Goal: Transaction & Acquisition: Purchase product/service

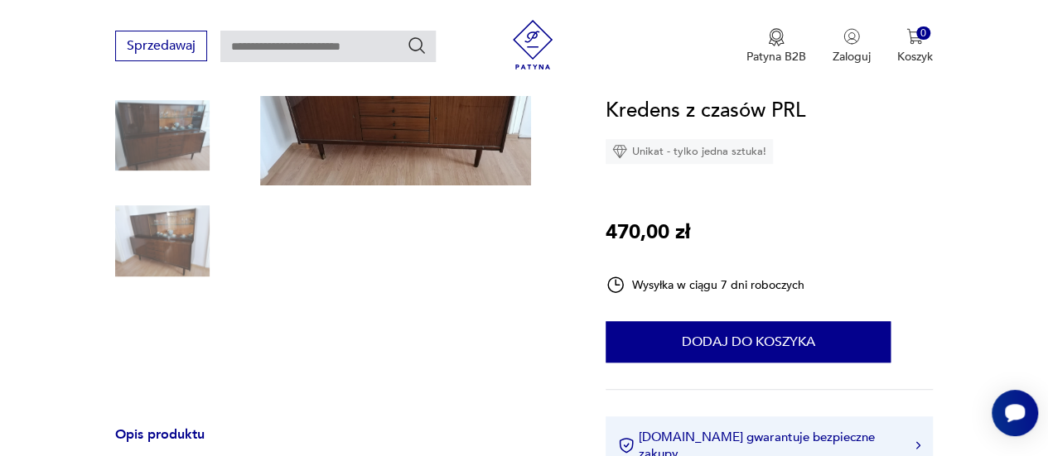
scroll to position [137, 0]
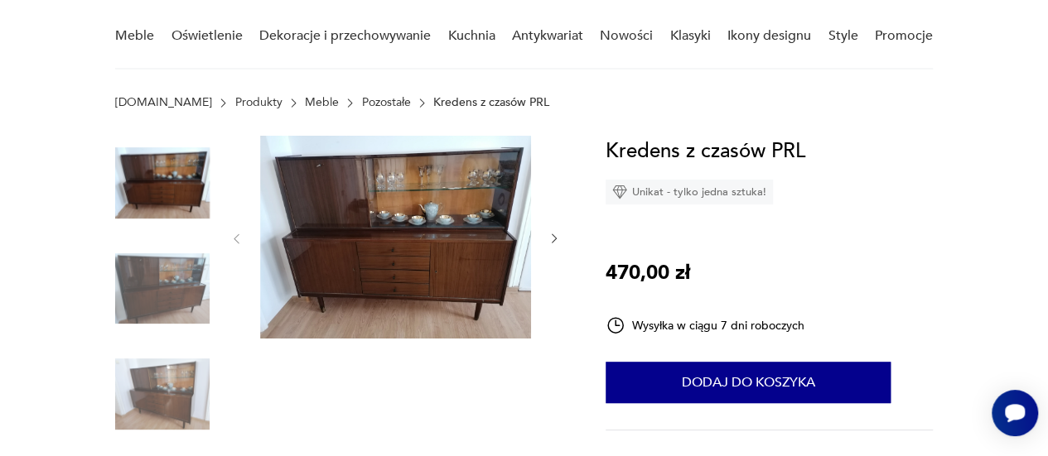
click at [445, 263] on img at bounding box center [395, 237] width 271 height 203
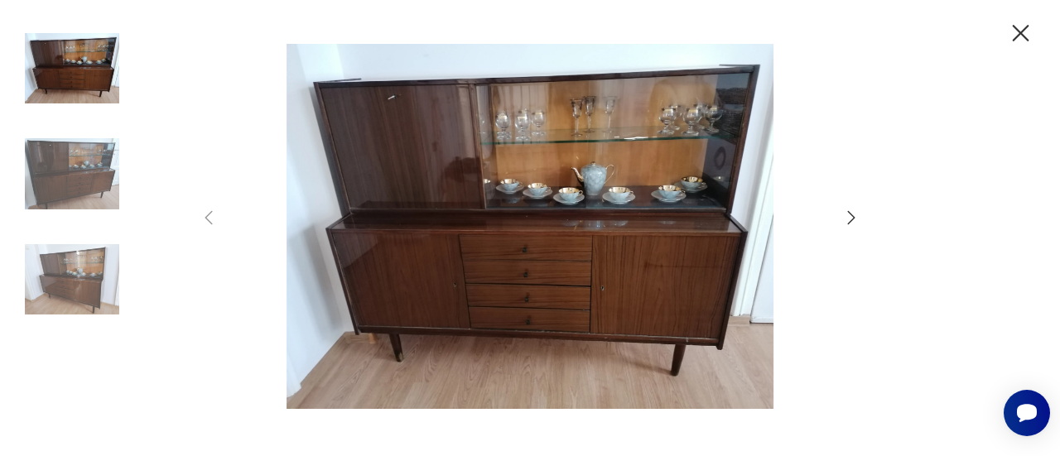
click at [853, 217] on icon "button" at bounding box center [851, 217] width 7 height 13
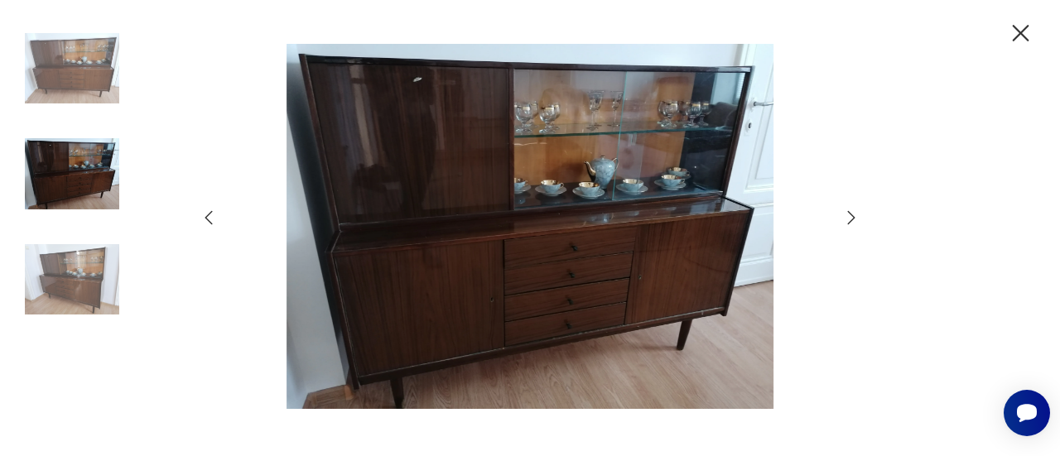
click at [851, 217] on icon "button" at bounding box center [851, 218] width 20 height 20
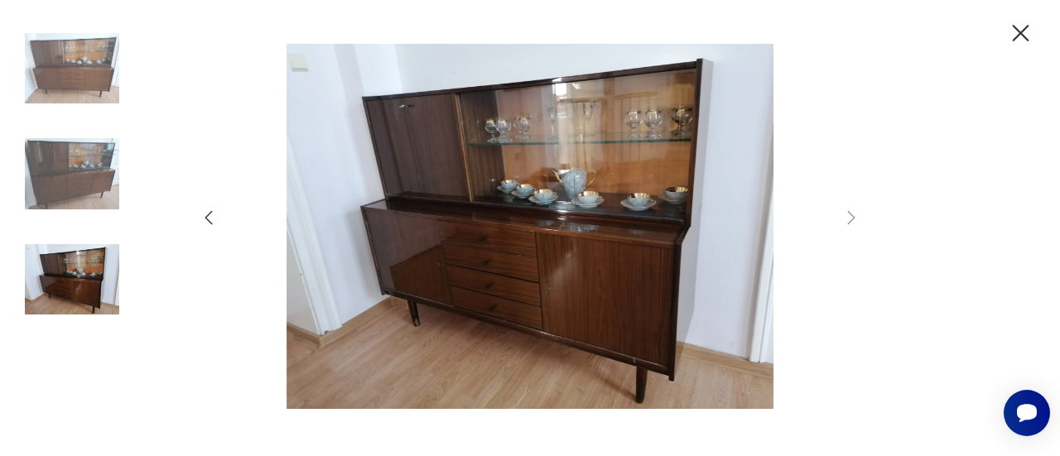
click at [210, 221] on icon "button" at bounding box center [209, 218] width 20 height 20
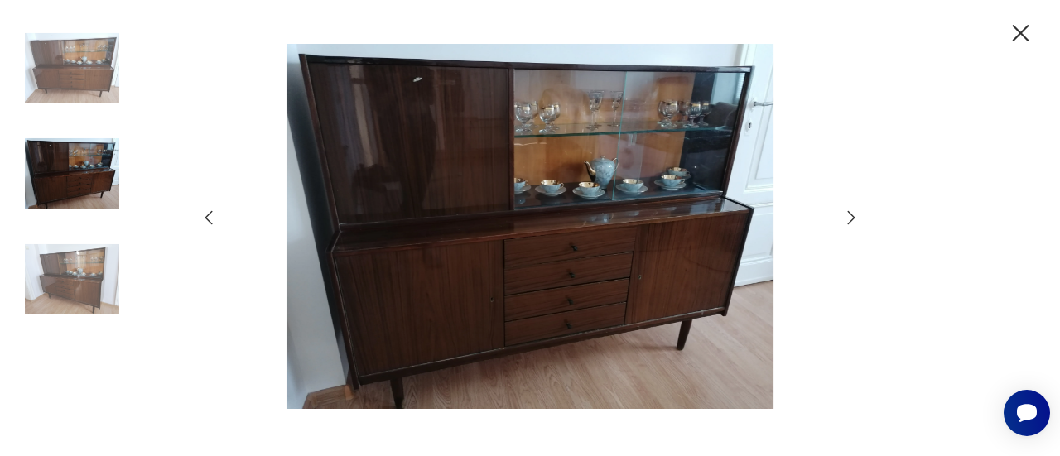
click at [210, 221] on icon "button" at bounding box center [209, 218] width 20 height 20
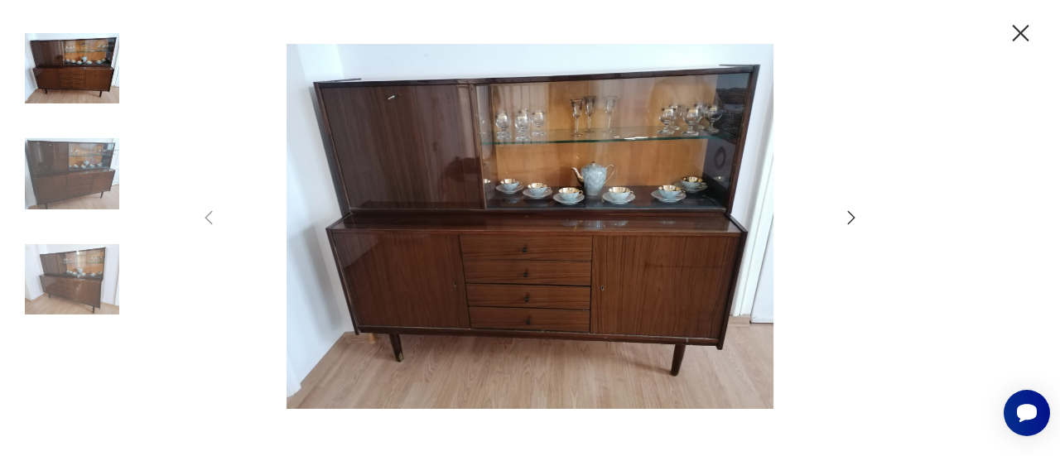
click at [1020, 36] on icon "button" at bounding box center [1020, 33] width 29 height 29
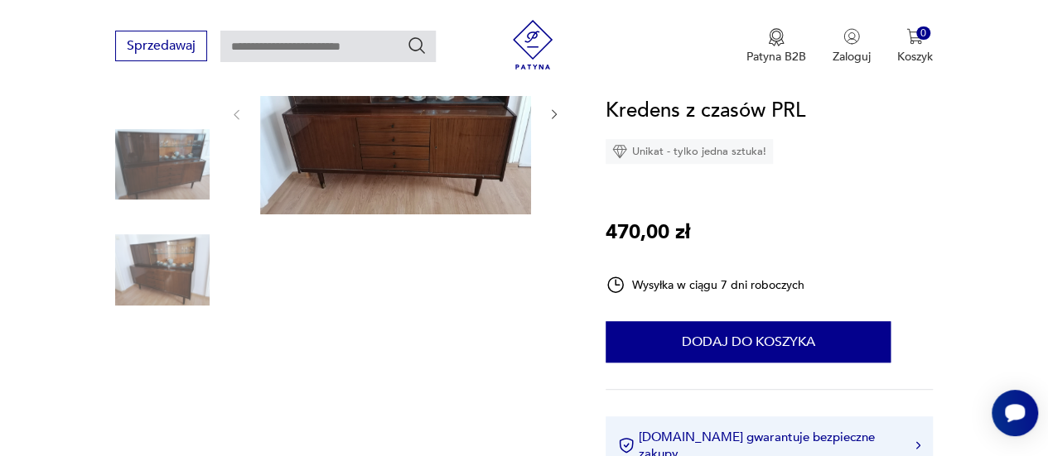
scroll to position [414, 0]
